Goal: Information Seeking & Learning: Learn about a topic

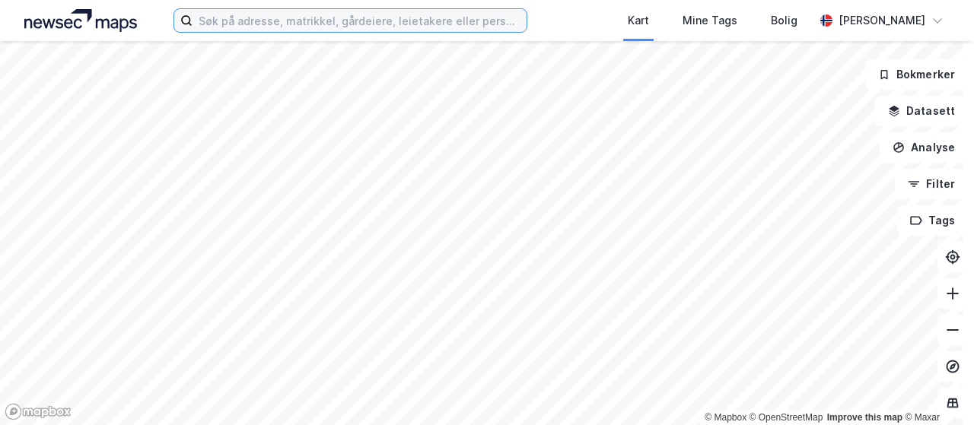
click at [280, 24] on input at bounding box center [360, 20] width 334 height 23
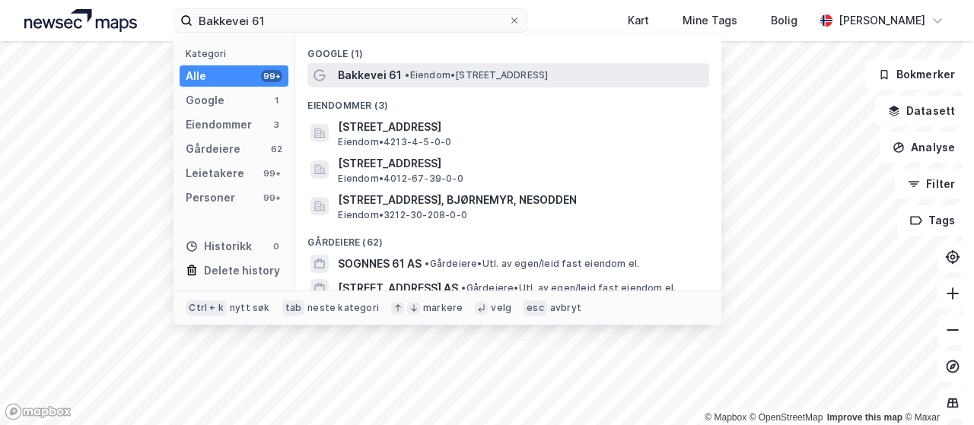
click at [384, 75] on span "Bakkevei 61" at bounding box center [370, 75] width 64 height 18
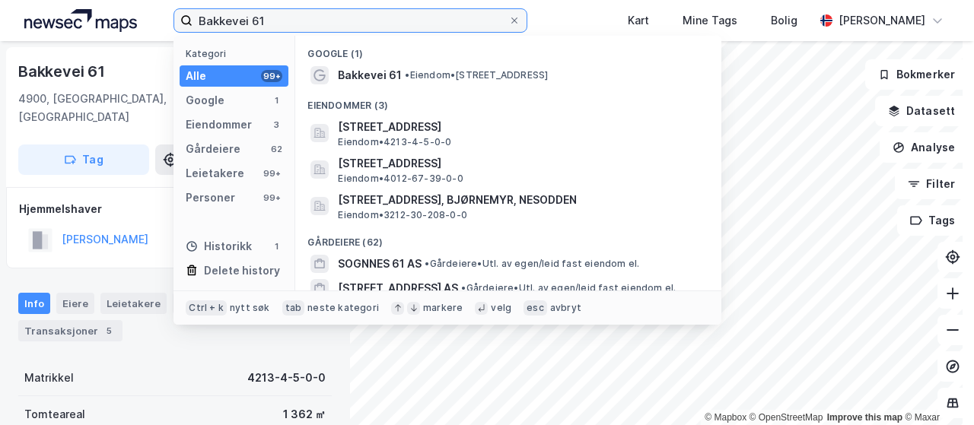
drag, startPoint x: 271, startPoint y: 19, endPoint x: 189, endPoint y: 22, distance: 81.5
click at [189, 22] on label "Bakkevei 61" at bounding box center [351, 20] width 354 height 24
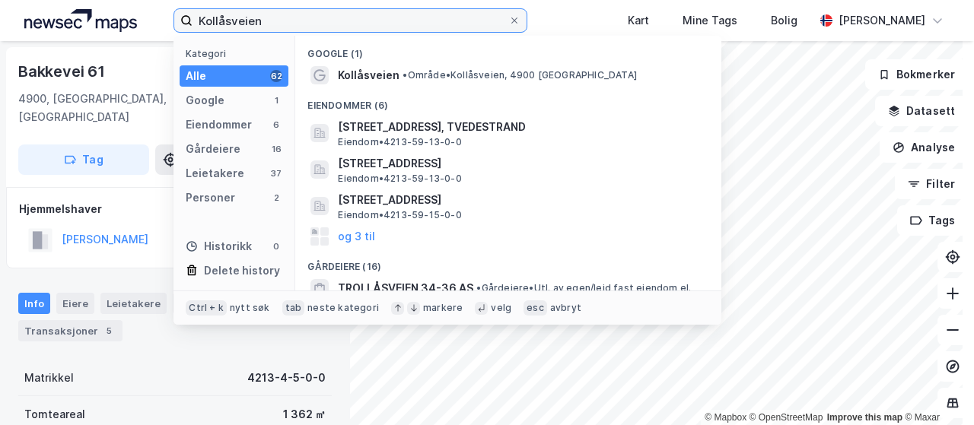
click at [283, 24] on input "Kollåsveien" at bounding box center [351, 20] width 316 height 23
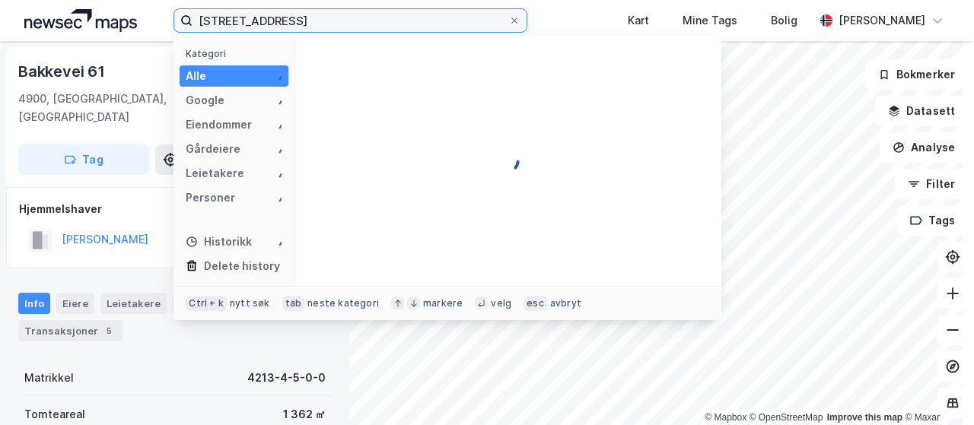
type input "[STREET_ADDRESS]"
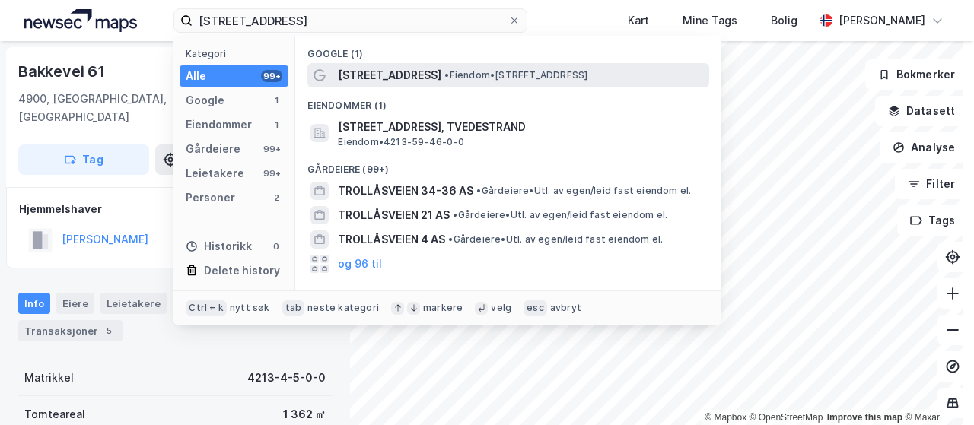
click at [368, 81] on span "[STREET_ADDRESS]" at bounding box center [389, 75] width 103 height 18
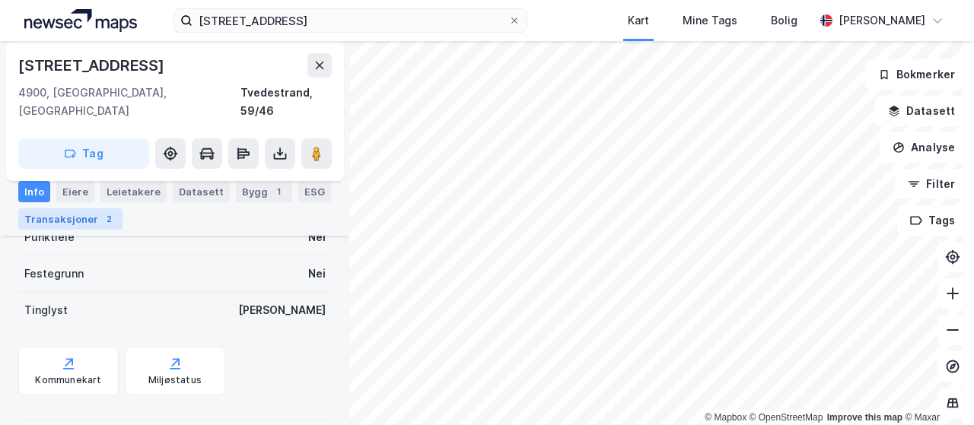
click at [73, 222] on div "Transaksjoner 2" at bounding box center [70, 219] width 104 height 21
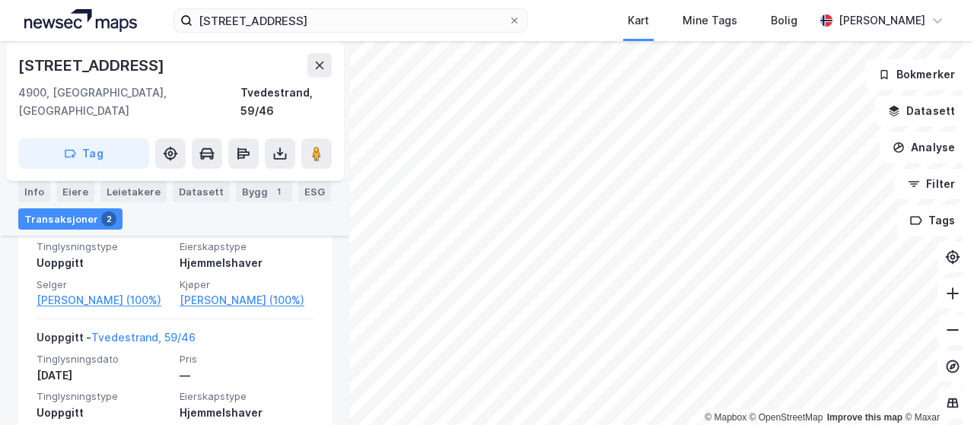
scroll to position [517, 0]
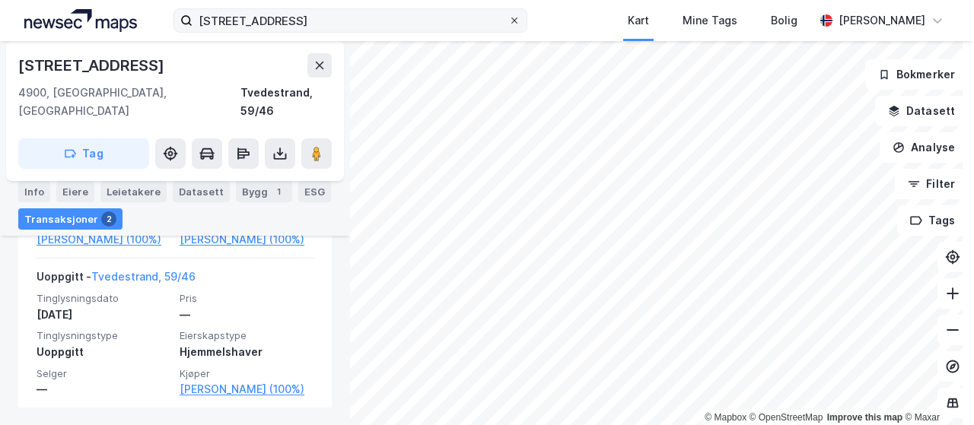
click at [519, 18] on icon at bounding box center [514, 20] width 9 height 9
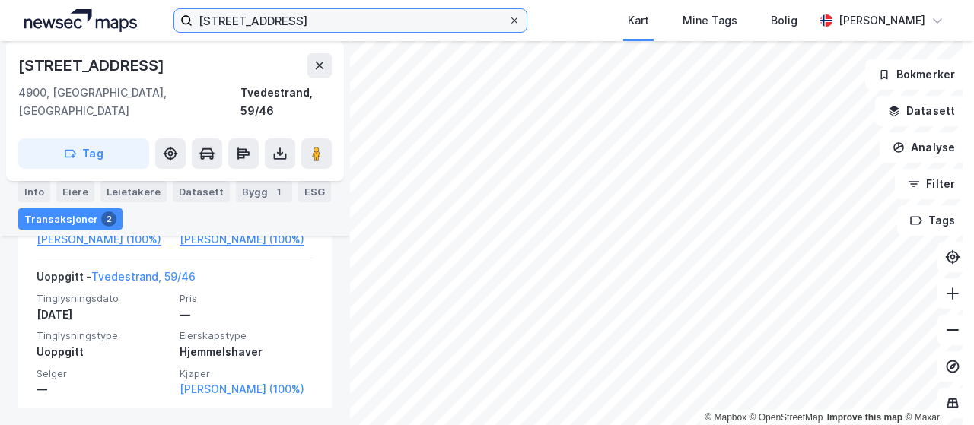
click at [508, 18] on input "[STREET_ADDRESS]" at bounding box center [351, 20] width 316 height 23
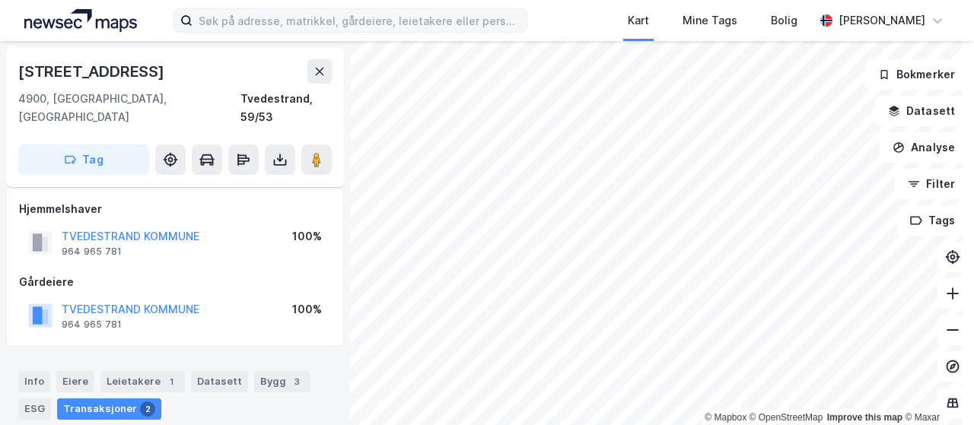
scroll to position [279, 0]
